Goal: Information Seeking & Learning: Compare options

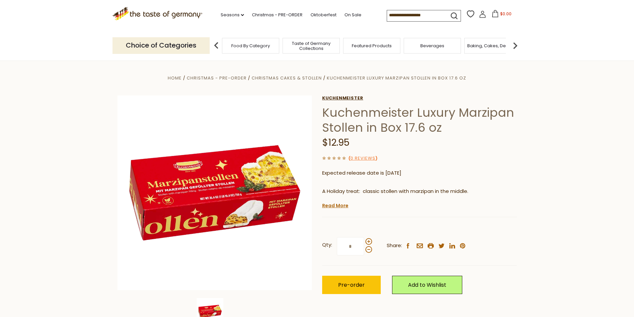
click at [325, 99] on link "Kuchenmeister" at bounding box center [419, 98] width 195 height 5
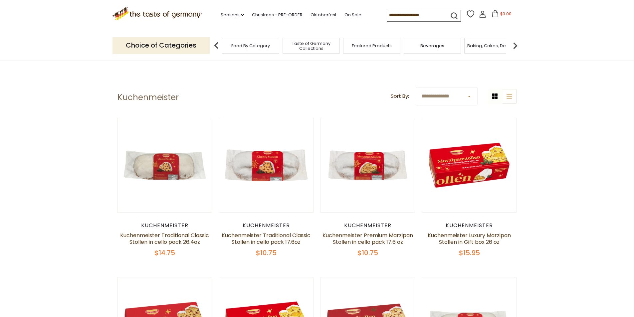
drag, startPoint x: 535, startPoint y: 80, endPoint x: 597, endPoint y: 119, distance: 72.9
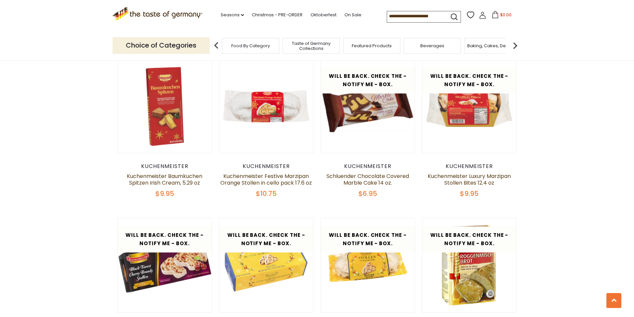
scroll to position [333, 0]
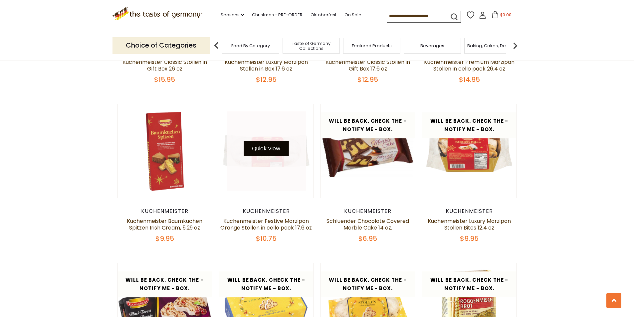
click at [273, 149] on button "Quick View" at bounding box center [266, 148] width 45 height 15
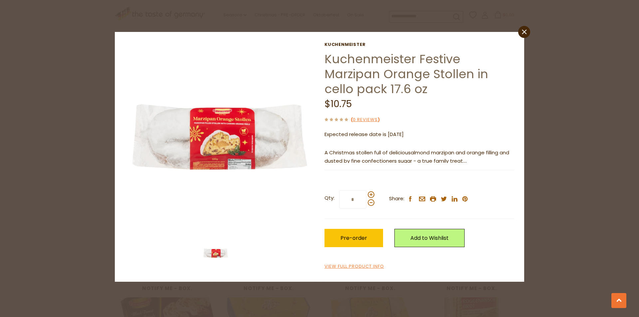
click at [523, 33] on icon at bounding box center [524, 32] width 5 height 5
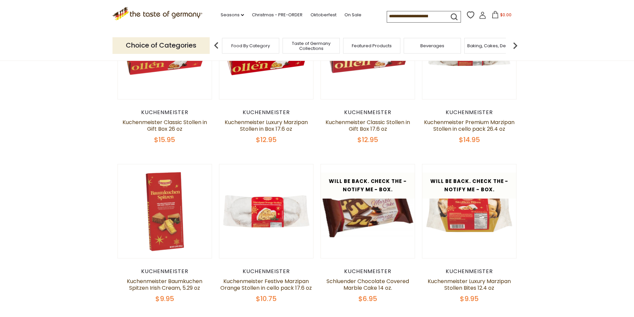
scroll to position [233, 0]
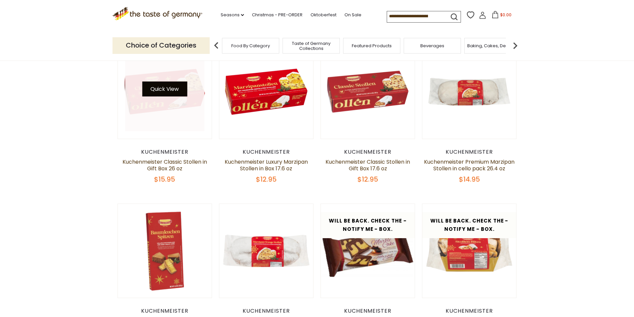
click at [173, 90] on button "Quick View" at bounding box center [164, 89] width 45 height 15
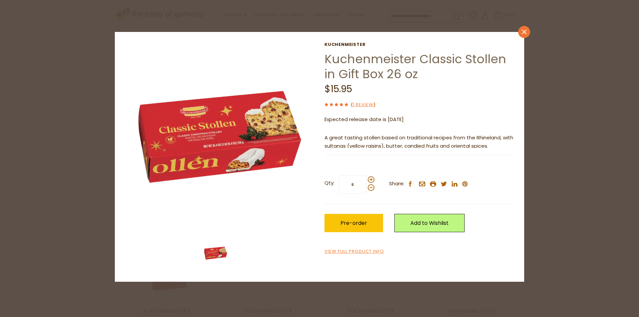
click at [525, 30] on icon "close" at bounding box center [524, 32] width 5 height 5
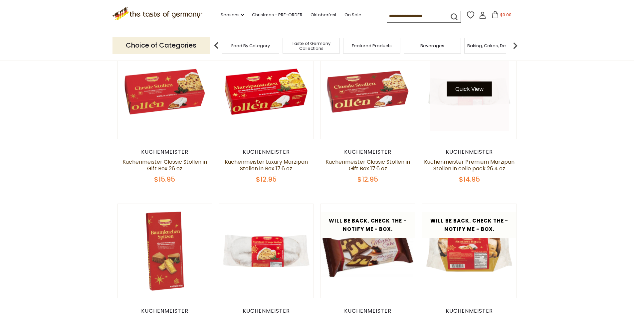
click at [476, 90] on button "Quick View" at bounding box center [469, 89] width 45 height 15
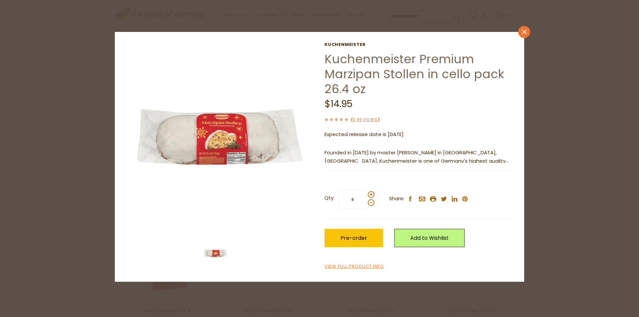
click at [528, 32] on link "close" at bounding box center [524, 32] width 12 height 12
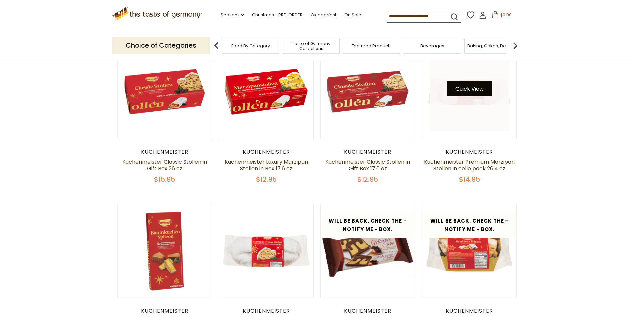
click at [474, 89] on button "Quick View" at bounding box center [469, 89] width 45 height 15
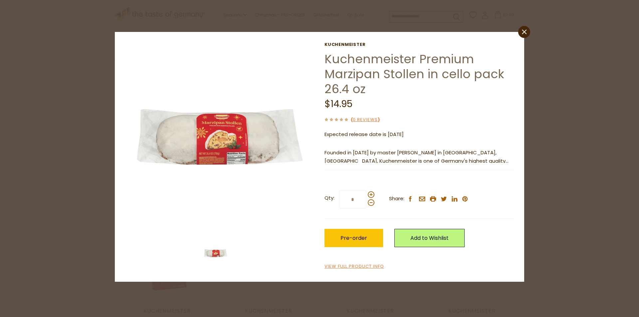
click at [550, 73] on div "close Kuchenmeister Kuchenmeister Premium Marzipan Stollen in cello pack 26.4 o…" at bounding box center [319, 158] width 639 height 317
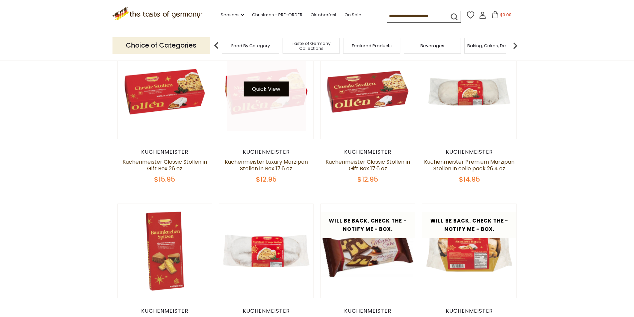
click at [265, 89] on button "Quick View" at bounding box center [266, 89] width 45 height 15
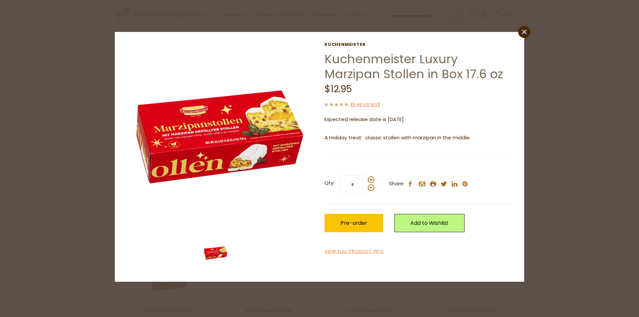
click at [558, 72] on div "close Kuchenmeister Kuchenmeister Luxury Marzipan Stollen in Box 17.6 oz $12.95…" at bounding box center [319, 158] width 639 height 317
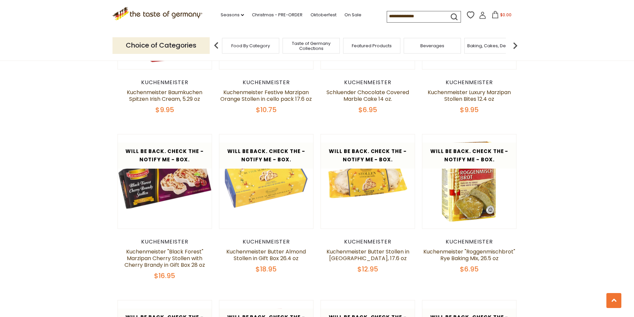
scroll to position [499, 0]
